Goal: Check status: Check status

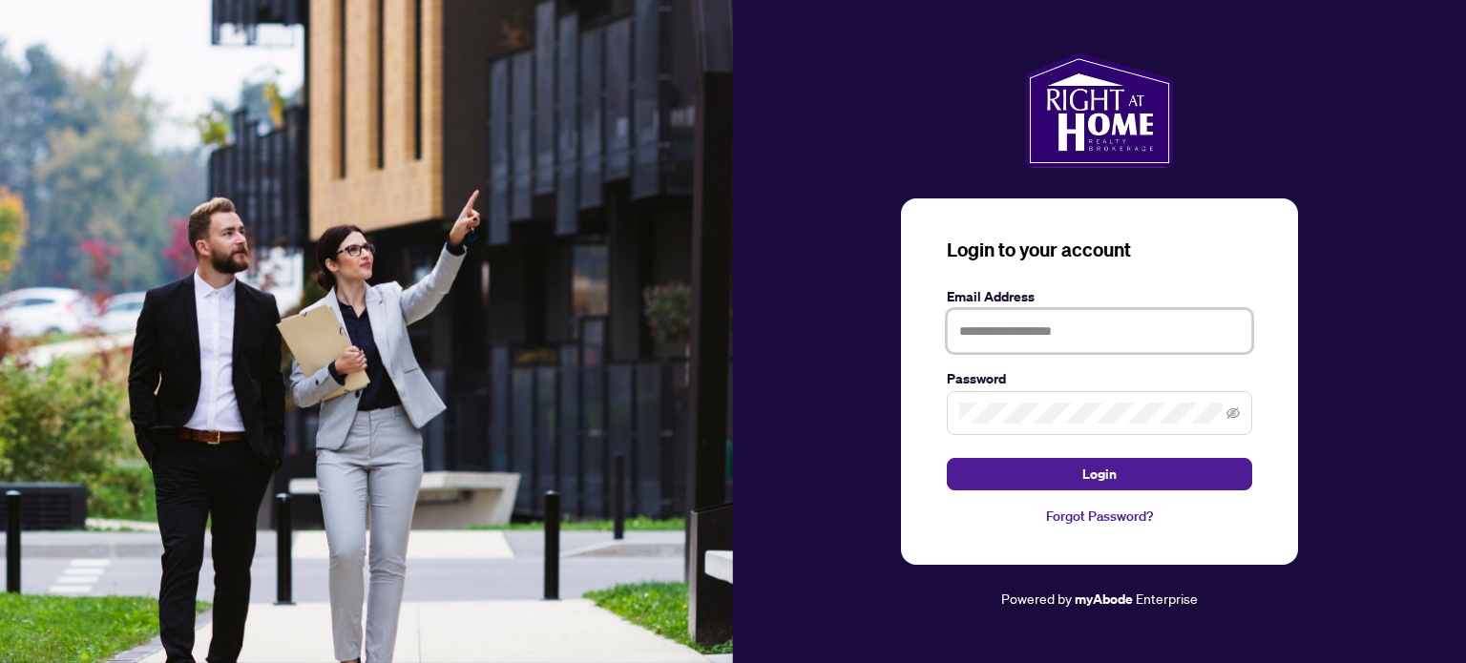
type input "**********"
click at [1241, 407] on span at bounding box center [1099, 413] width 305 height 44
click at [1236, 416] on icon "eye-invisible" at bounding box center [1233, 413] width 13 height 13
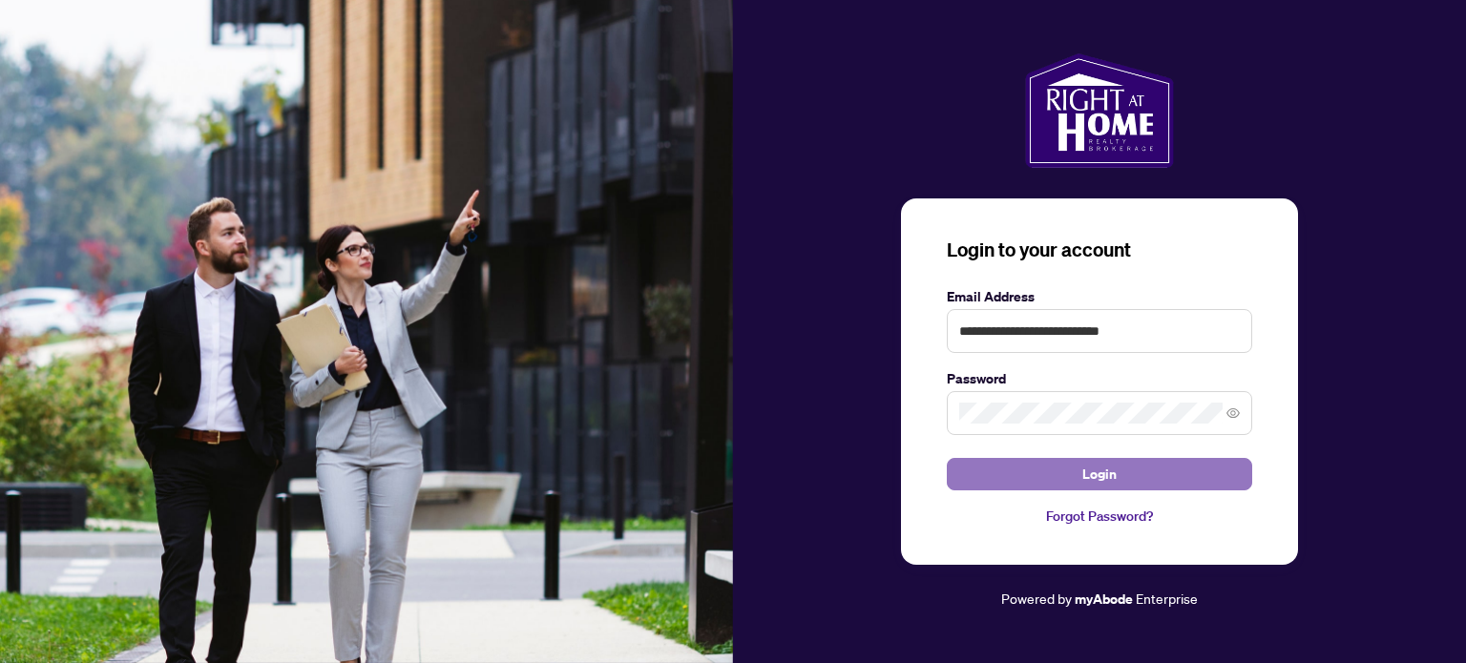
click at [1107, 481] on span "Login" at bounding box center [1099, 474] width 34 height 31
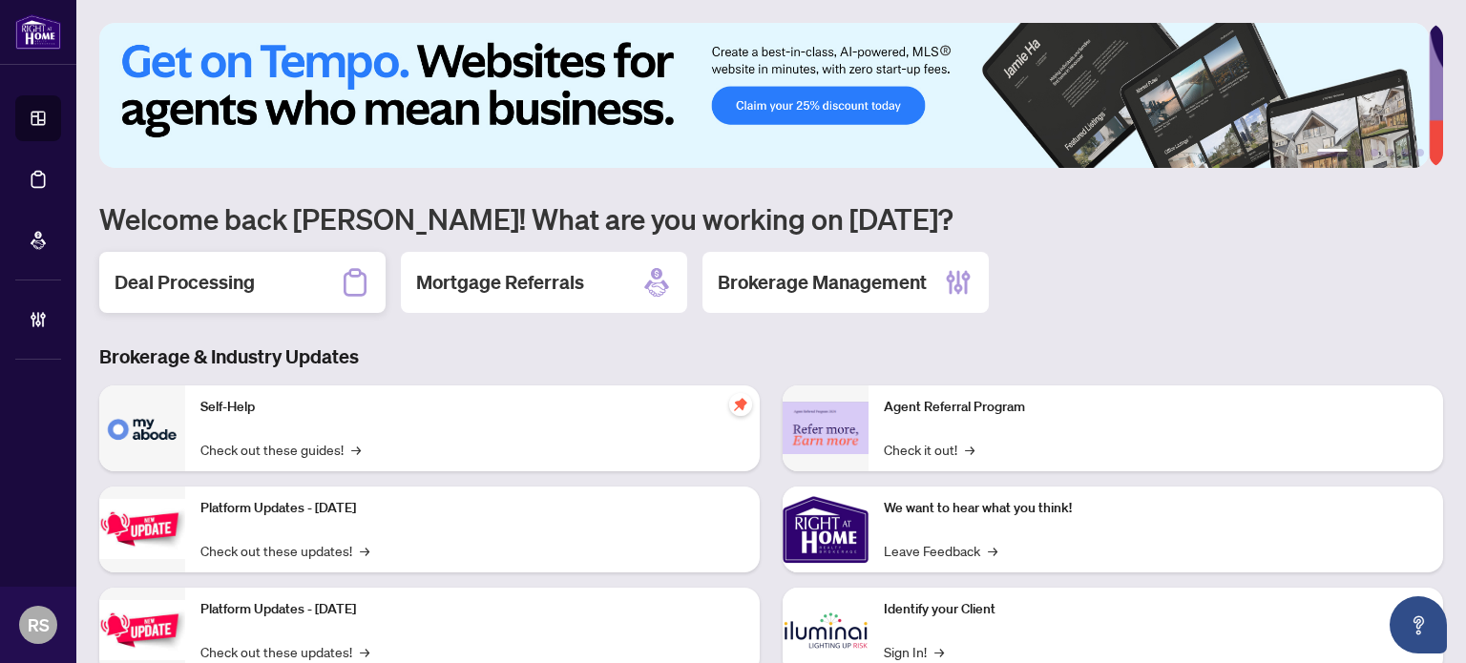
click at [210, 301] on div "Deal Processing" at bounding box center [242, 282] width 286 height 61
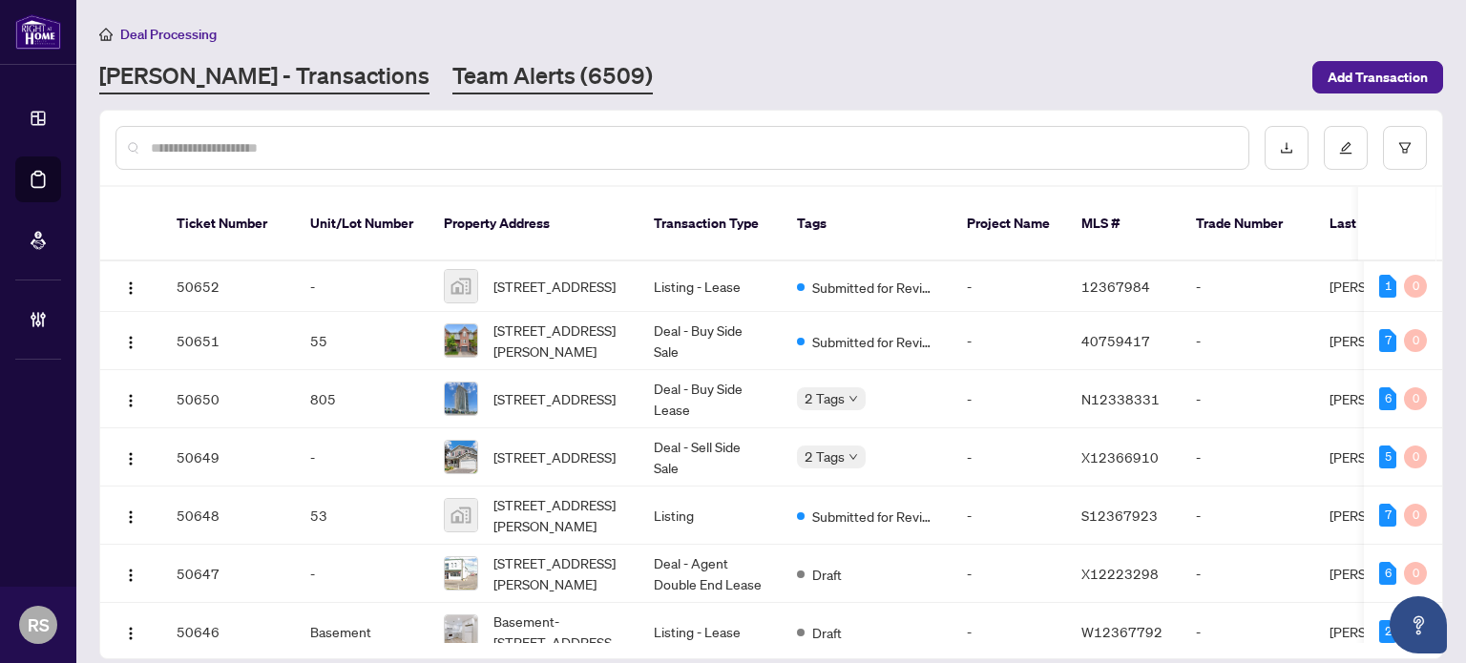
click at [452, 71] on link "Team Alerts (6509)" at bounding box center [552, 77] width 200 height 34
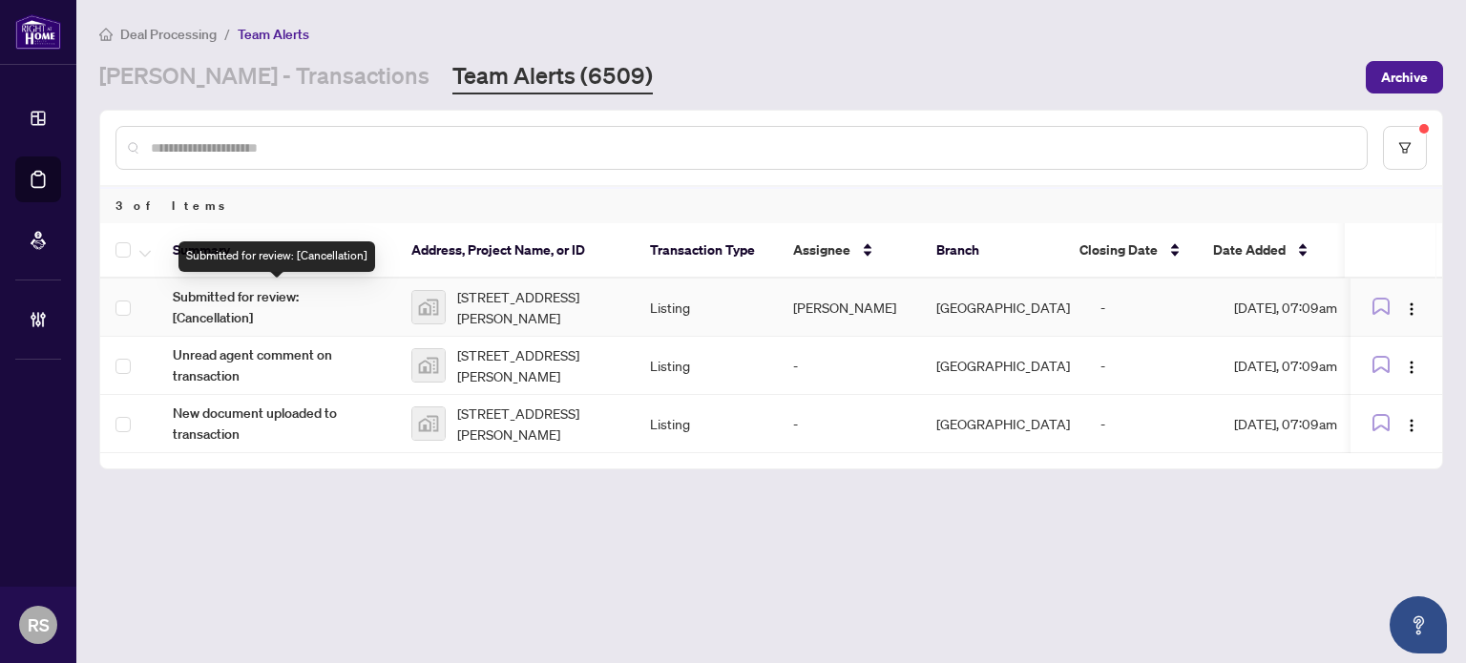
click at [239, 292] on span "Submitted for review: [Cancellation]" at bounding box center [277, 307] width 208 height 42
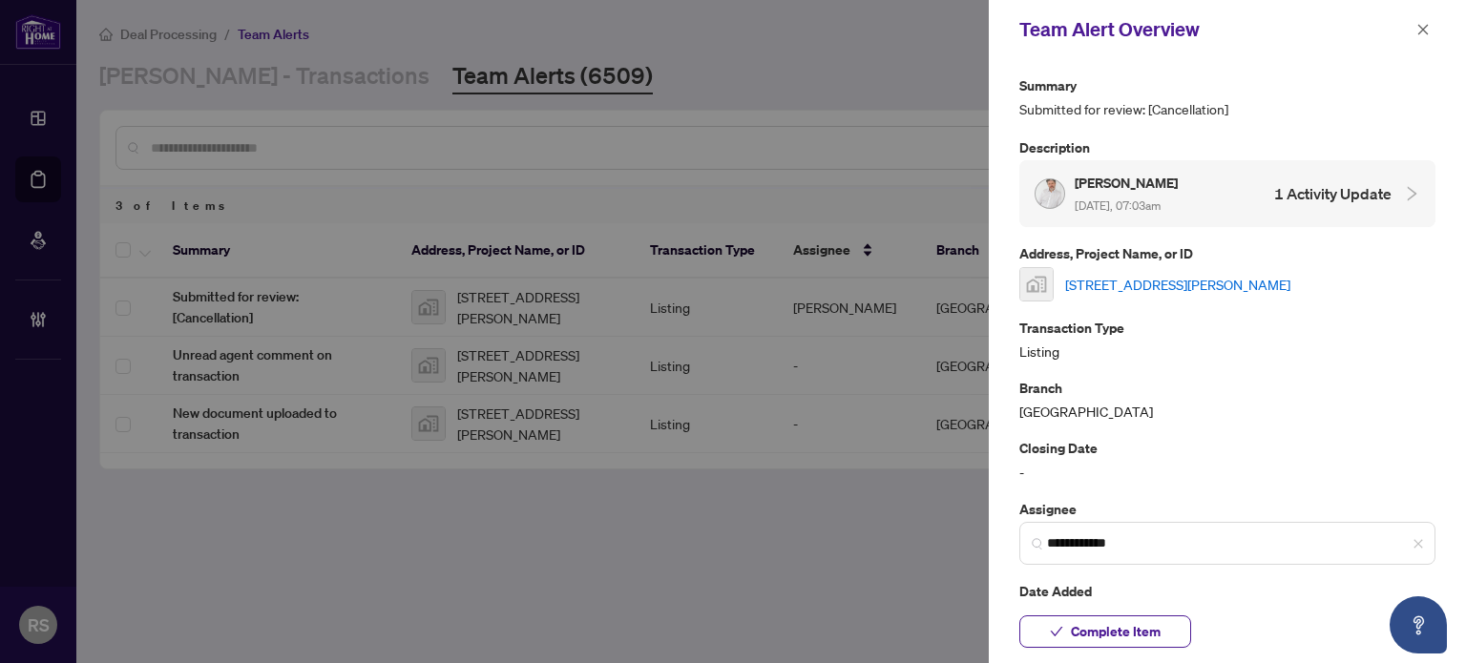
click at [1203, 282] on link "[STREET_ADDRESS][PERSON_NAME]" at bounding box center [1177, 284] width 225 height 21
click at [1421, 30] on icon "close" at bounding box center [1422, 29] width 13 height 13
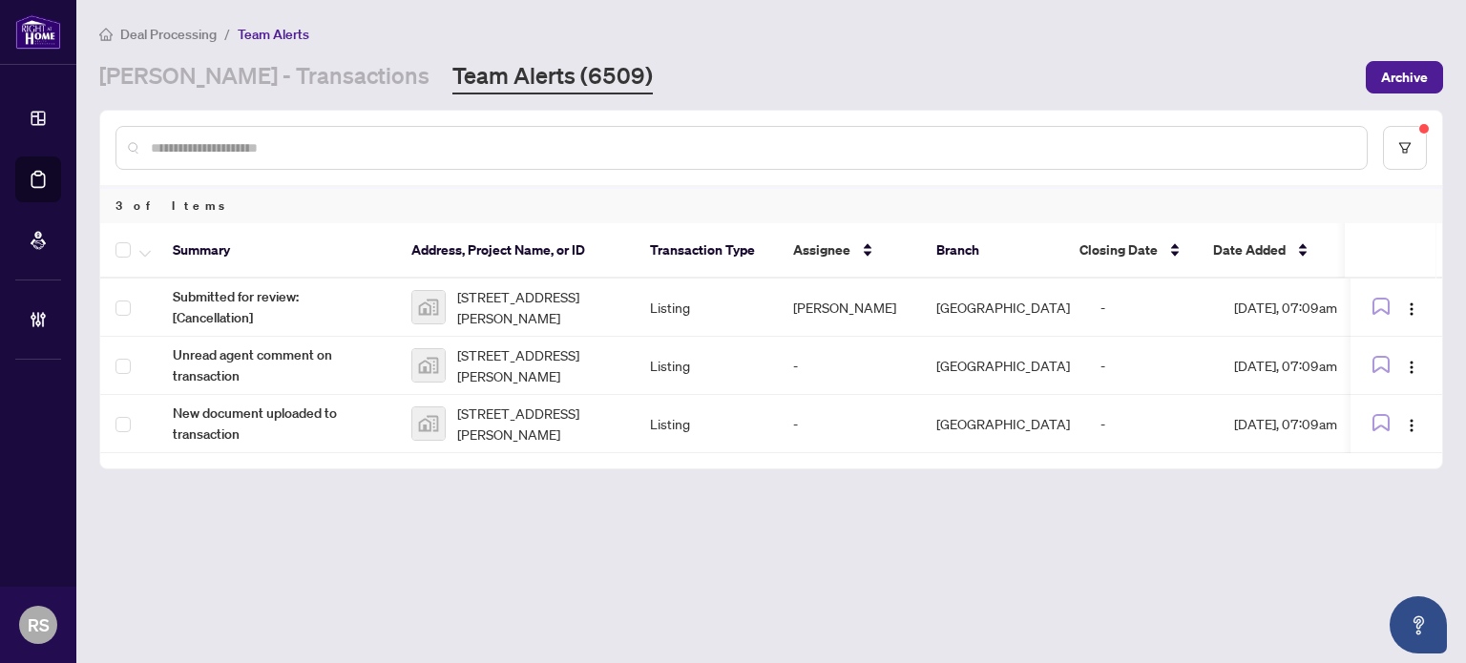
click at [173, 31] on span "Deal Processing" at bounding box center [168, 34] width 96 height 17
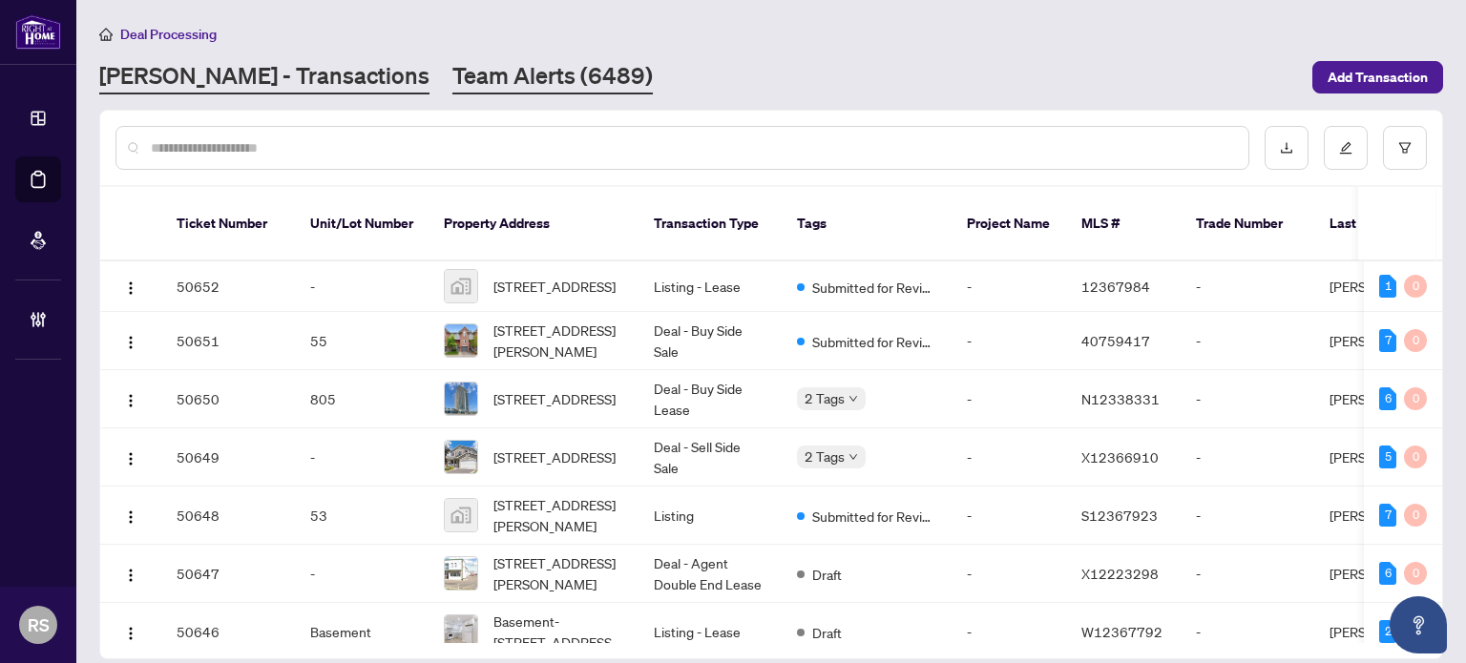
click at [452, 75] on link "Team Alerts (6489)" at bounding box center [552, 77] width 200 height 34
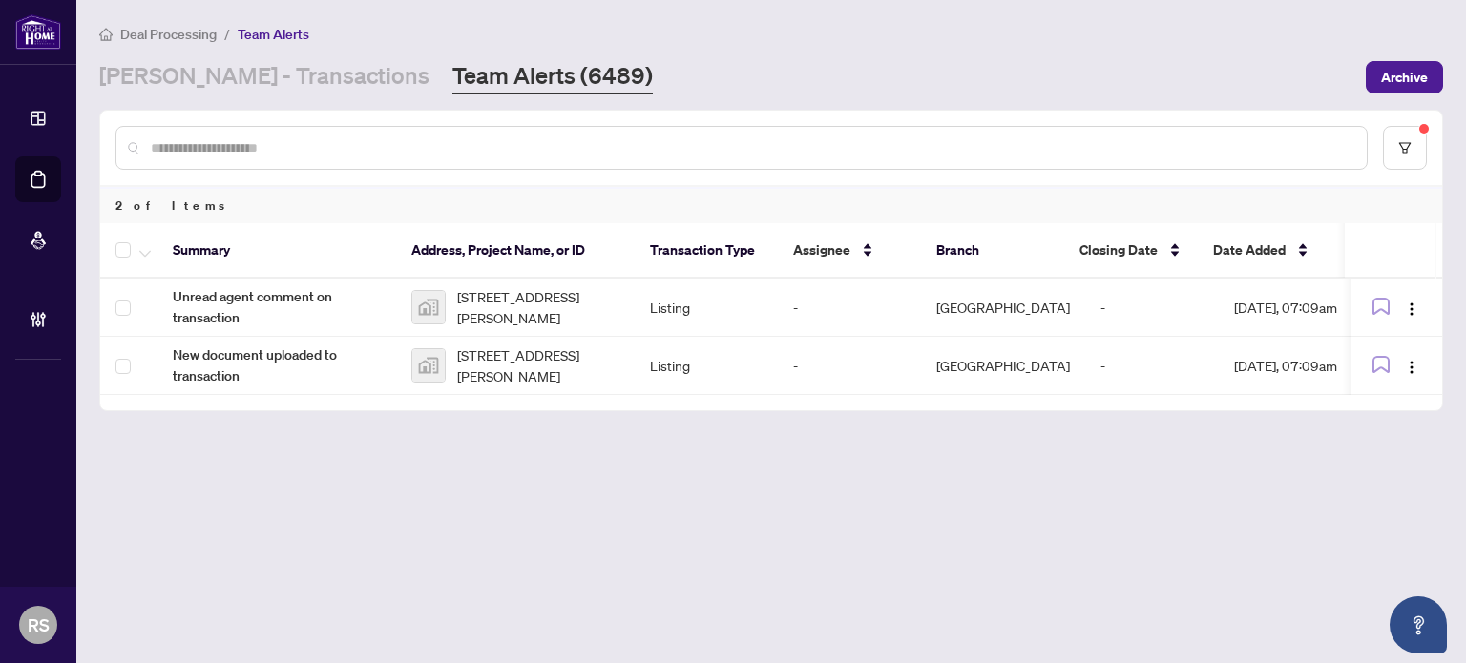
click at [1416, 19] on main "Deal Processing / Team Alerts [PERSON_NAME] - Transactions Team Alerts (6489) A…" at bounding box center [771, 331] width 1390 height 663
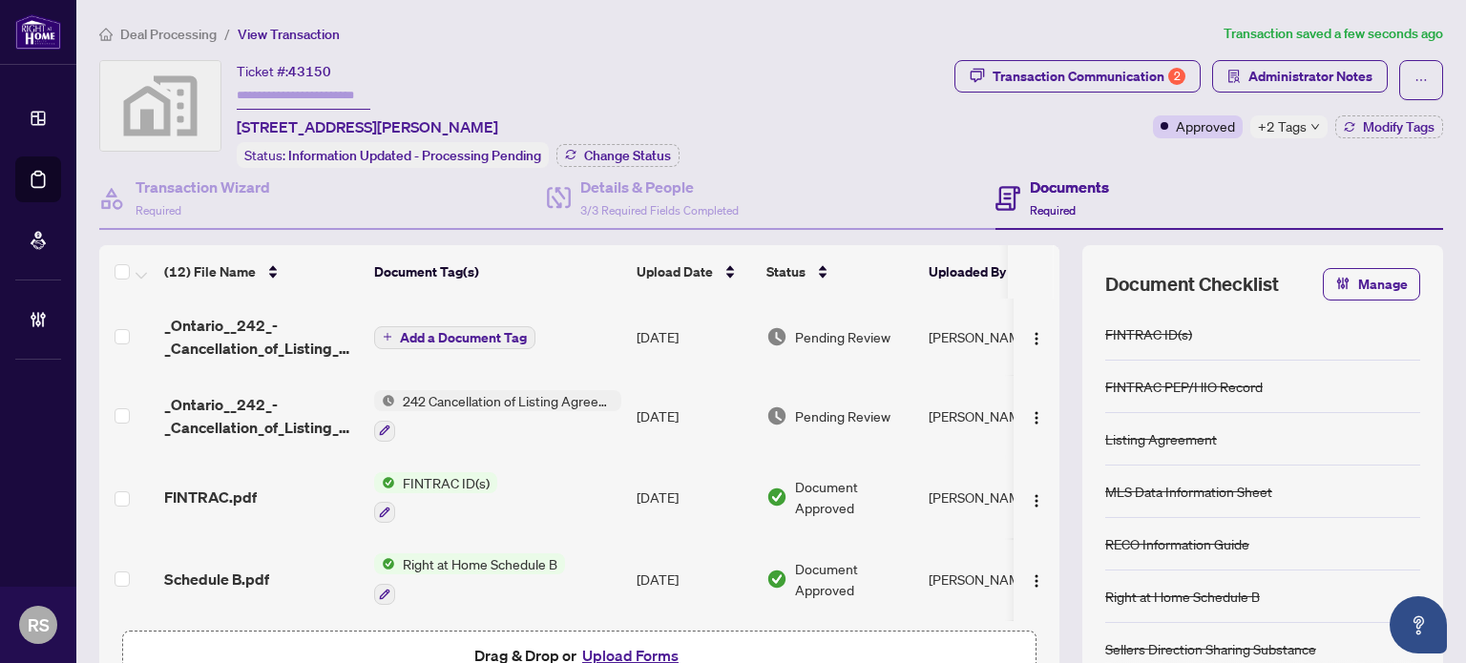
click at [1412, 179] on div "Documents Required" at bounding box center [1220, 199] width 448 height 62
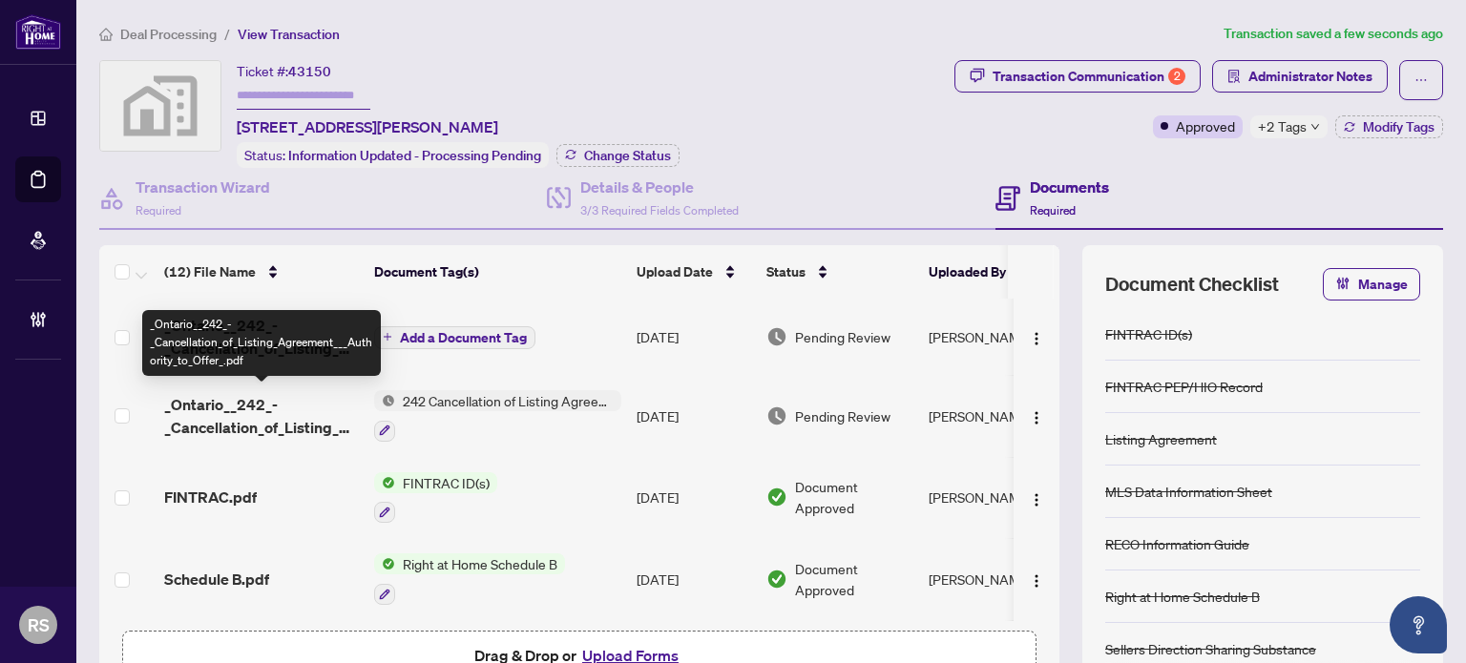
click at [223, 419] on span "_Ontario__242_-_Cancellation_of_Listing_Agreement___Authority_to_Offer_.pdf" at bounding box center [261, 416] width 195 height 46
